Goal: Find specific page/section: Find specific page/section

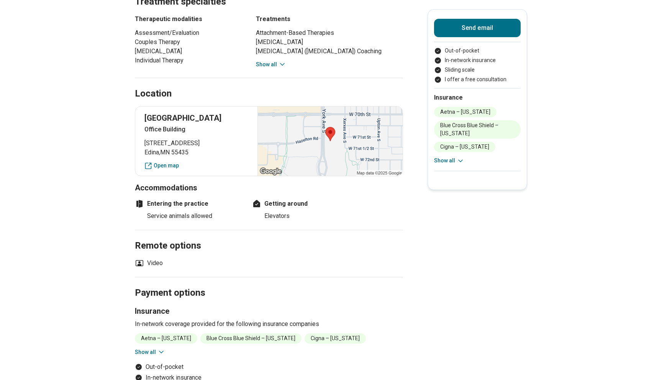
scroll to position [463, 0]
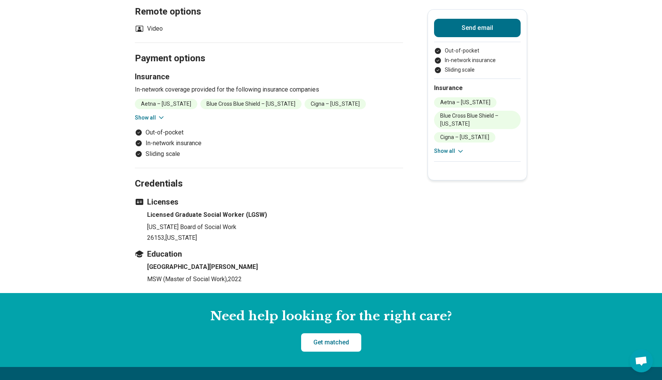
scroll to position [566, 0]
